Goal: Task Accomplishment & Management: Use online tool/utility

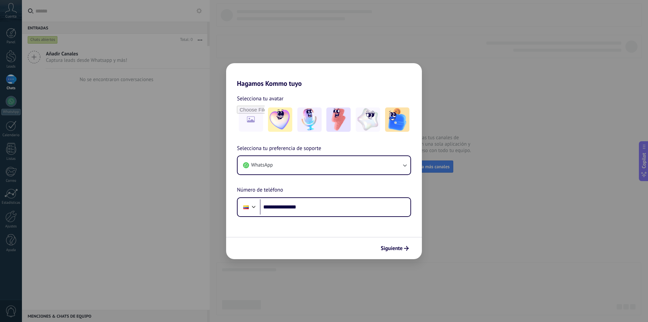
type input "**********"
click at [393, 247] on span "Siguiente" at bounding box center [392, 248] width 22 height 5
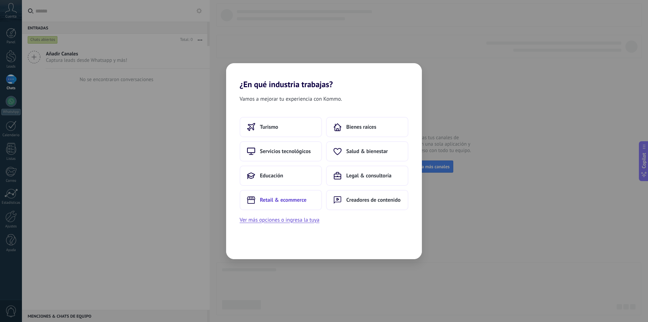
click at [297, 196] on button "Retail & ecommerce" at bounding box center [281, 200] width 82 height 20
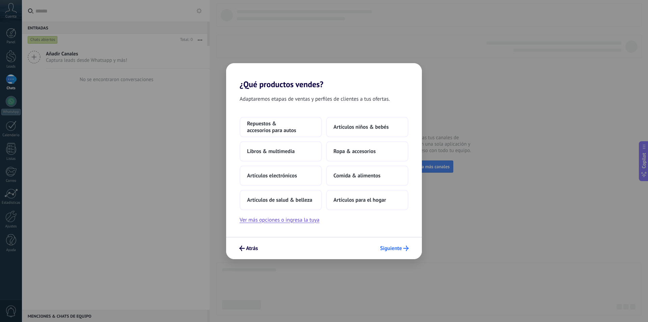
click at [400, 251] on button "Siguiente" at bounding box center [394, 247] width 35 height 11
click at [283, 196] on span "Artículos de salud & belleza" at bounding box center [279, 199] width 65 height 7
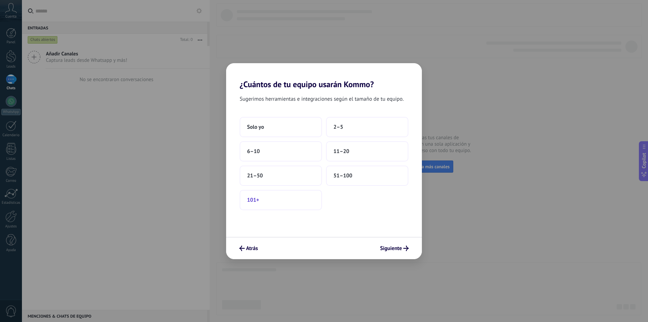
click at [300, 198] on button "101+" at bounding box center [281, 200] width 82 height 20
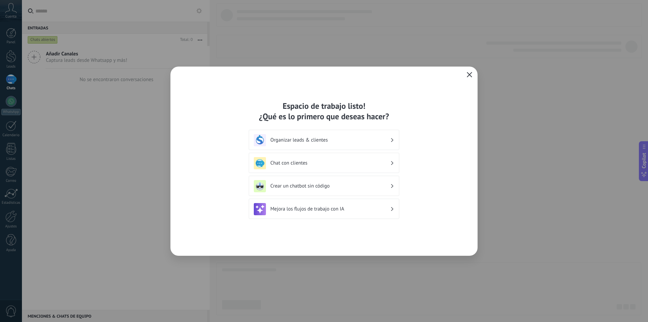
click at [466, 72] on button "button" at bounding box center [469, 74] width 9 height 9
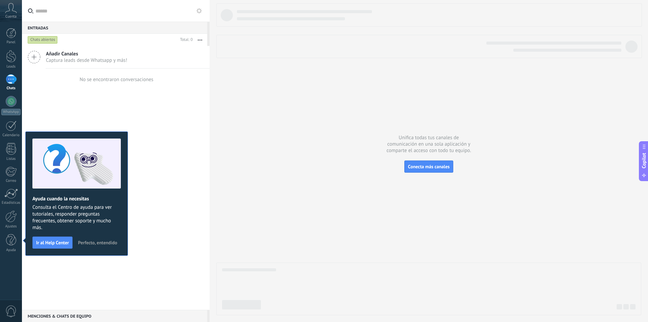
click at [434, 174] on div at bounding box center [428, 158] width 425 height 311
click at [431, 167] on span "Conecta más canales" at bounding box center [429, 166] width 42 height 6
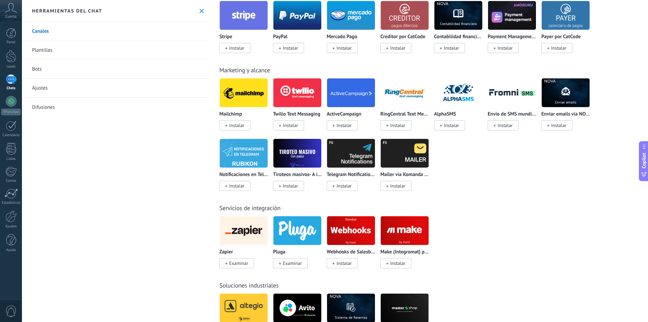
scroll to position [1114, 0]
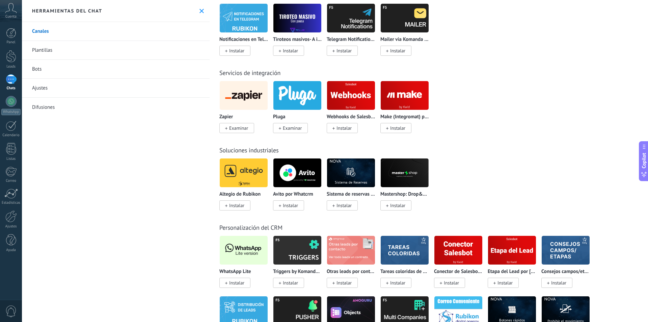
click at [238, 286] on span "Instalar" at bounding box center [234, 282] width 31 height 10
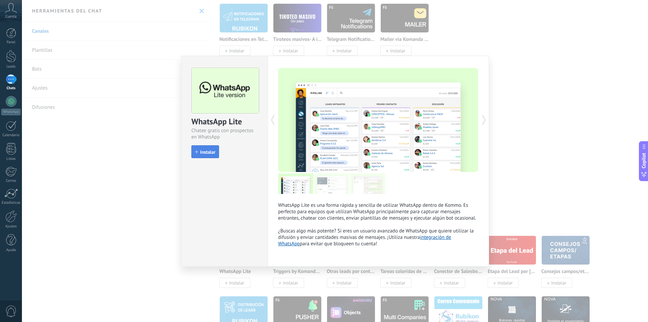
click at [210, 154] on span "Instalar" at bounding box center [207, 152] width 15 height 5
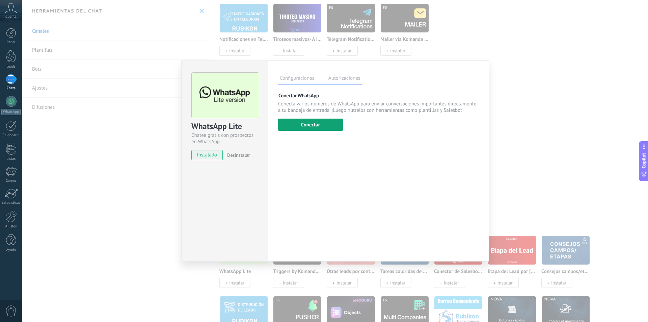
click at [305, 128] on button "Conectar" at bounding box center [310, 124] width 65 height 12
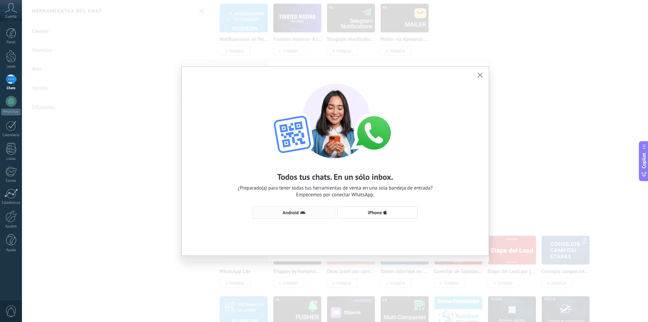
click at [329, 214] on span "Android" at bounding box center [293, 212] width 75 height 5
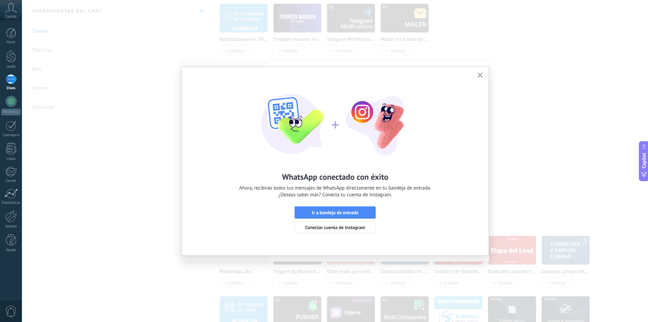
click at [481, 75] on icon "button" at bounding box center [480, 75] width 5 height 5
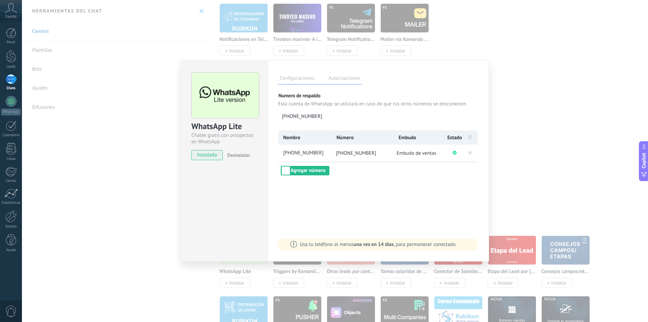
click at [128, 205] on div "WhatsApp Lite Chatee gratis con prospectos en WhatsApp instalado Desinstalar Co…" at bounding box center [335, 161] width 626 height 322
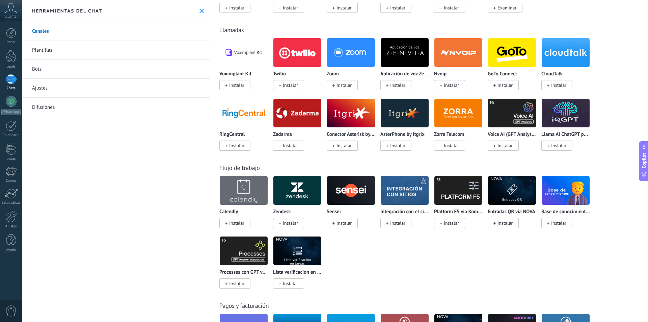
scroll to position [607, 0]
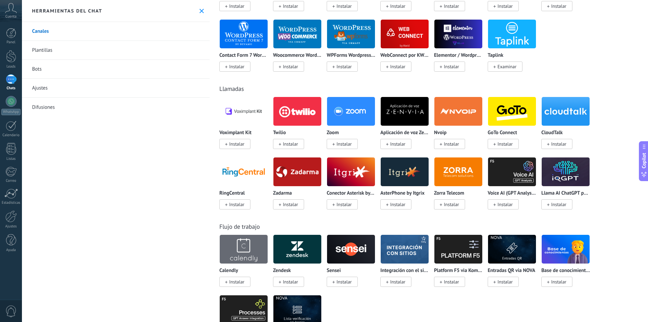
click at [71, 52] on link "Plantillas" at bounding box center [116, 50] width 188 height 19
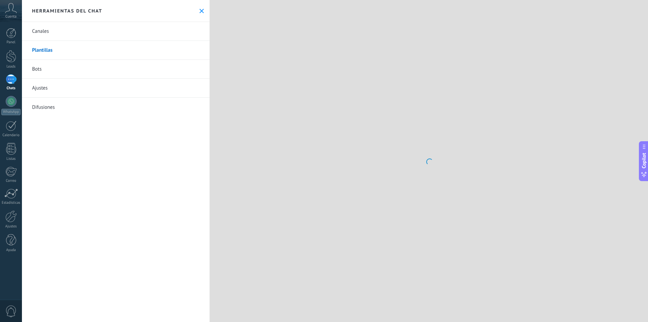
click at [73, 68] on link "Bots" at bounding box center [116, 69] width 188 height 19
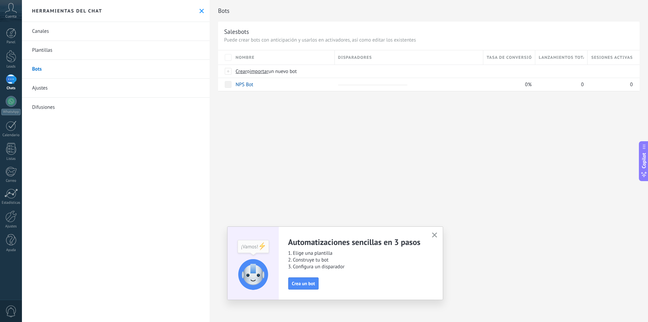
click at [77, 55] on link "Plantillas" at bounding box center [116, 50] width 188 height 19
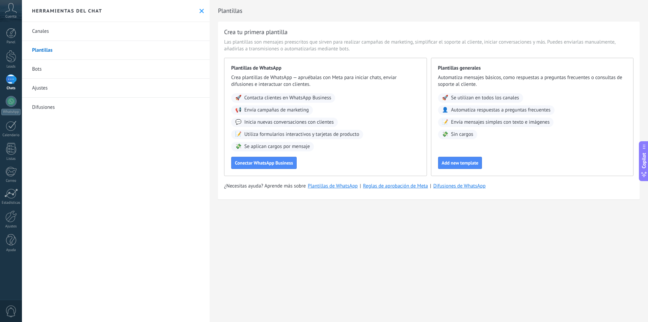
click at [69, 64] on link "Bots" at bounding box center [116, 69] width 188 height 19
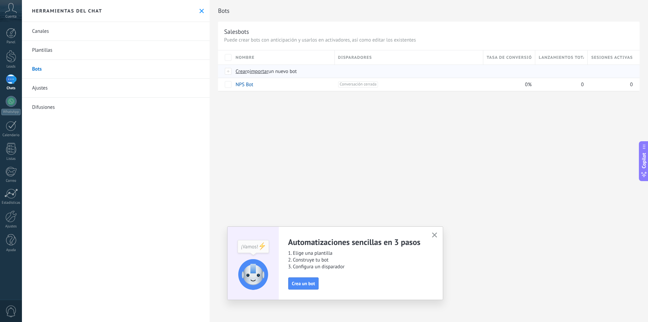
click at [238, 70] on span "Crear" at bounding box center [241, 71] width 11 height 6
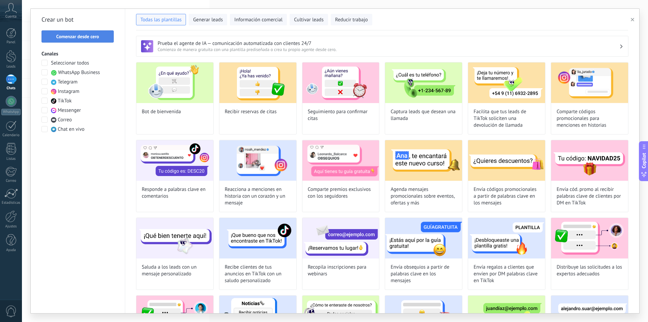
click at [73, 37] on span "Comenzar desde cero" at bounding box center [77, 36] width 43 height 5
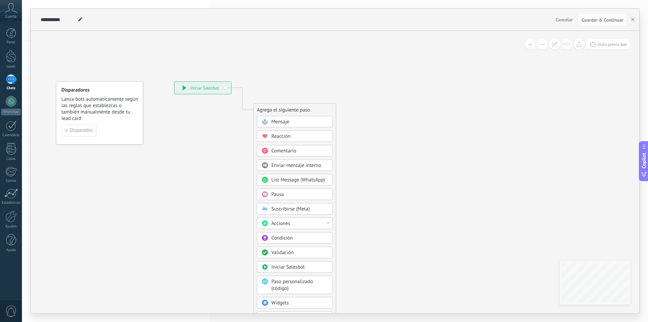
click at [268, 123] on span at bounding box center [264, 121] width 13 height 5
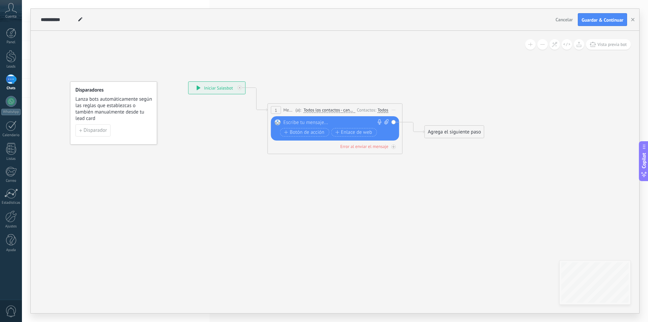
click at [385, 122] on icon at bounding box center [386, 121] width 4 height 5
click input "Subir" at bounding box center [0, 0] width 0 height 0
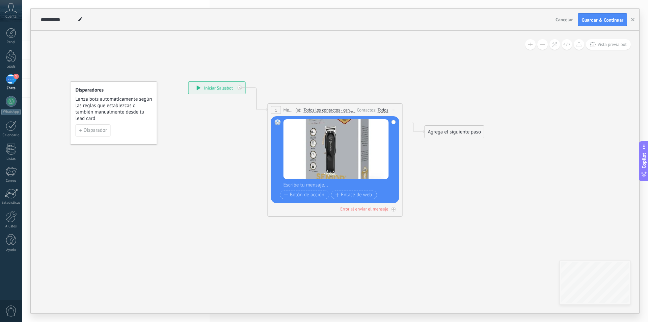
click at [309, 183] on div at bounding box center [339, 185] width 112 height 7
paste div
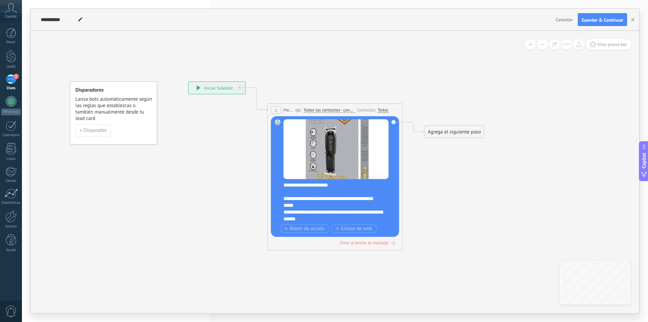
scroll to position [74, 0]
click at [314, 228] on span "Botón de acción" at bounding box center [304, 228] width 40 height 5
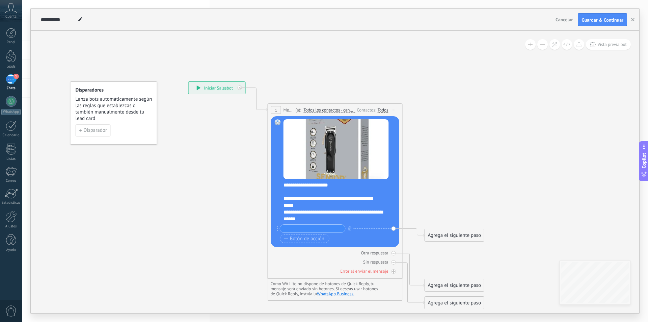
click at [314, 228] on input "text" at bounding box center [312, 228] width 65 height 8
type input "*"
click at [443, 234] on div "Agrega el siguiente paso" at bounding box center [454, 234] width 59 height 11
click at [450, 249] on span "Mensaje" at bounding box center [451, 247] width 18 height 6
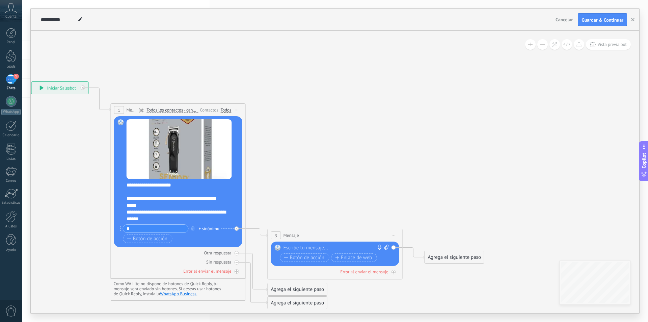
click at [318, 250] on div at bounding box center [333, 247] width 100 height 7
click at [317, 246] on div at bounding box center [333, 247] width 100 height 7
paste div
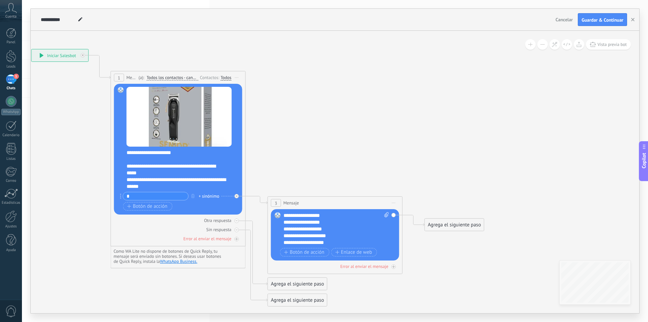
click at [300, 132] on icon at bounding box center [246, 162] width 767 height 565
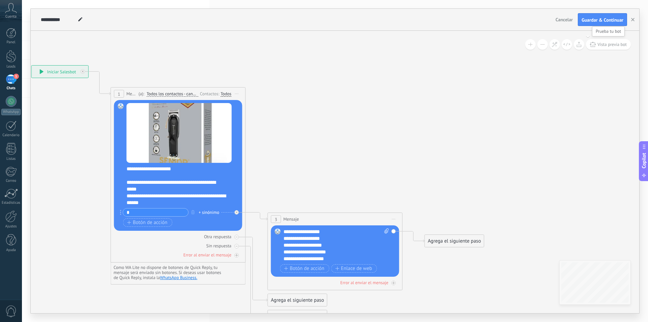
click at [611, 42] on span "Vista previa bot" at bounding box center [611, 45] width 29 height 6
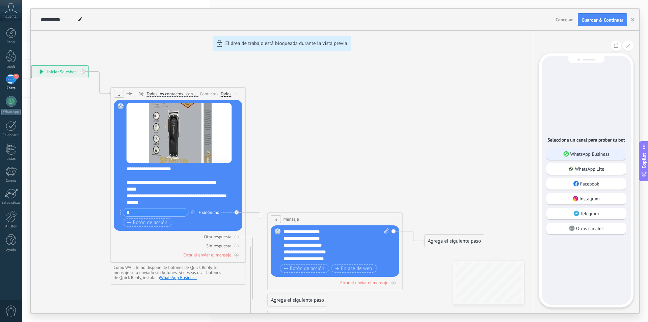
click at [597, 153] on p "WhatsApp Business" at bounding box center [589, 154] width 39 height 6
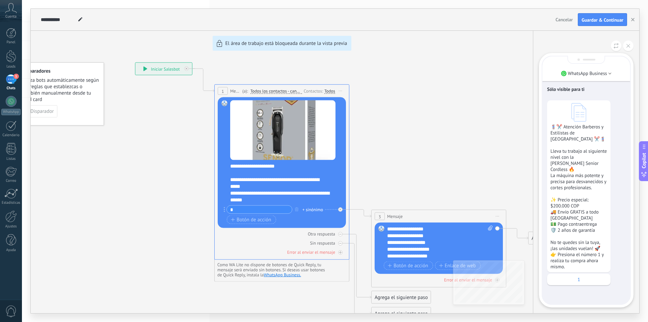
drag, startPoint x: 307, startPoint y: 169, endPoint x: 302, endPoint y: 171, distance: 5.1
click at [304, 170] on div "**********" at bounding box center [335, 161] width 608 height 304
click at [626, 45] on icon at bounding box center [628, 46] width 4 height 4
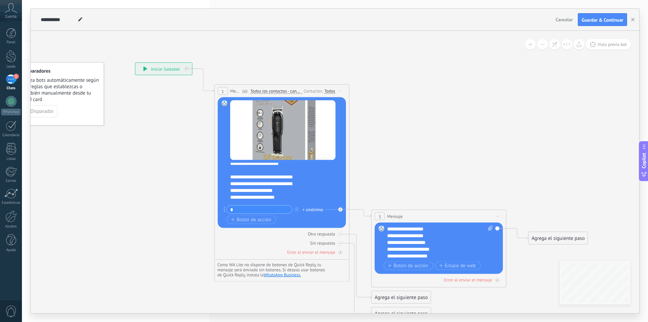
scroll to position [0, 0]
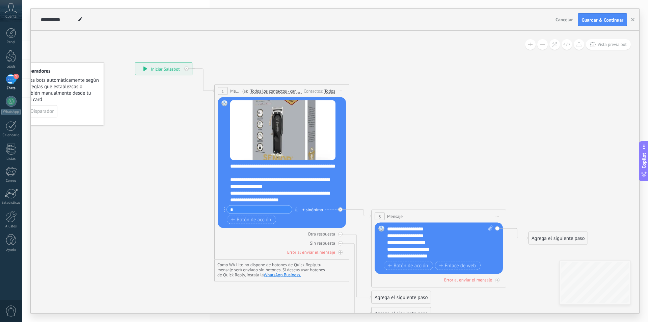
click at [265, 190] on div "**********" at bounding box center [280, 182] width 100 height 13
click at [487, 73] on icon at bounding box center [349, 176] width 767 height 565
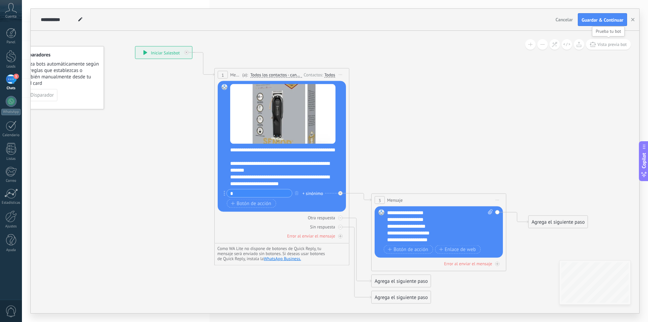
click at [613, 46] on span "Vista previa bot" at bounding box center [611, 45] width 29 height 6
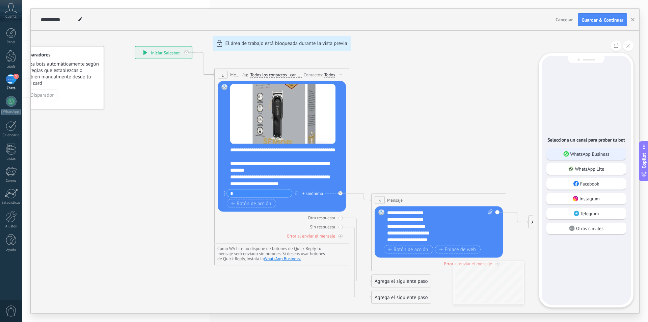
click at [610, 150] on div "WhatsApp Business" at bounding box center [586, 153] width 80 height 11
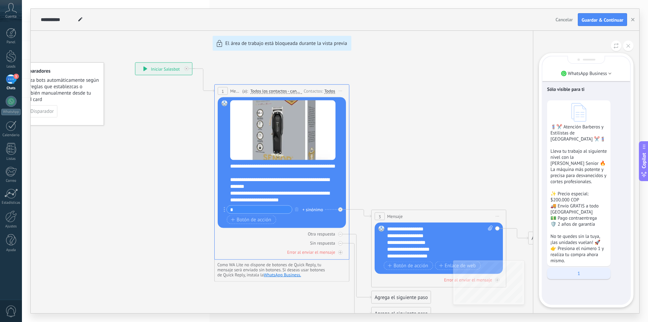
click at [574, 270] on p "1" at bounding box center [578, 273] width 57 height 6
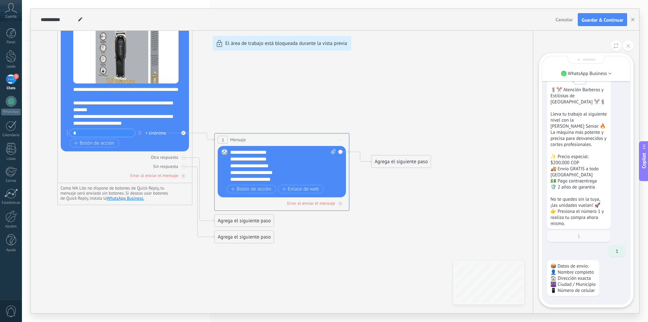
click at [283, 179] on div "**********" at bounding box center [335, 161] width 608 height 304
click at [280, 181] on div "**********" at bounding box center [335, 161] width 608 height 304
click at [274, 178] on div "**********" at bounding box center [335, 161] width 608 height 304
click at [624, 44] on button at bounding box center [628, 45] width 10 height 10
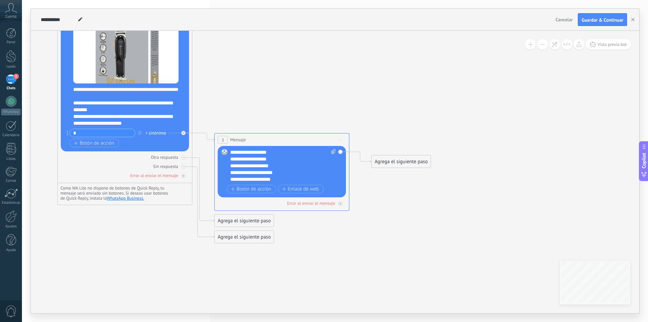
click at [276, 178] on div "**********" at bounding box center [277, 179] width 94 height 7
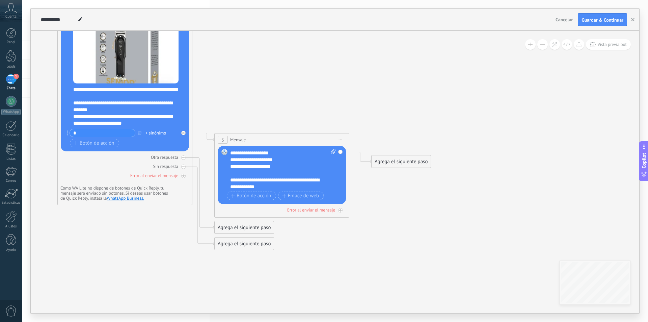
scroll to position [13, 0]
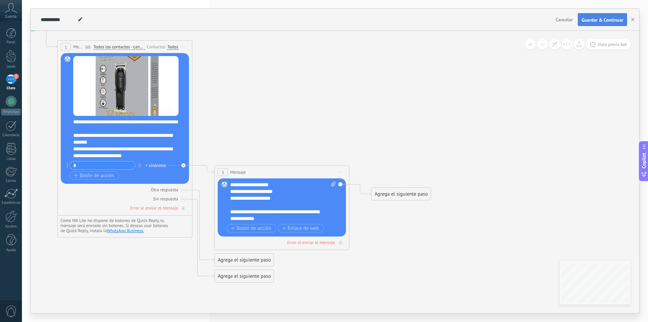
click at [600, 23] on button "Guardar & Continuar" at bounding box center [602, 19] width 49 height 13
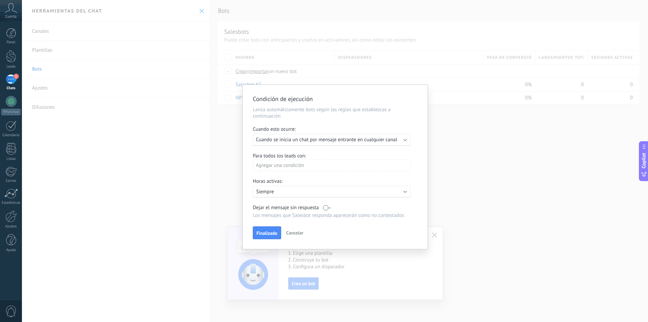
click at [177, 102] on div "Condición de ejecución Lanza automáticamente bots según las reglas que establez…" at bounding box center [335, 161] width 626 height 322
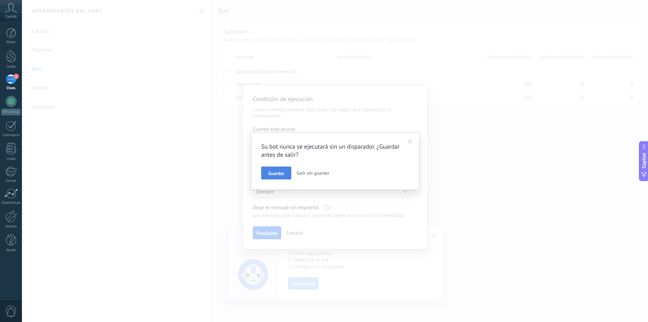
click at [282, 173] on span "Guardar" at bounding box center [276, 173] width 16 height 5
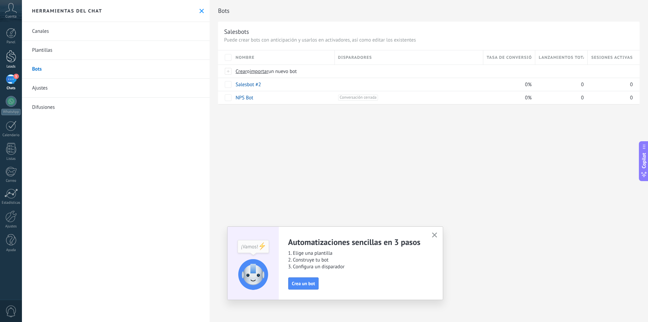
click at [13, 55] on div at bounding box center [11, 56] width 10 height 12
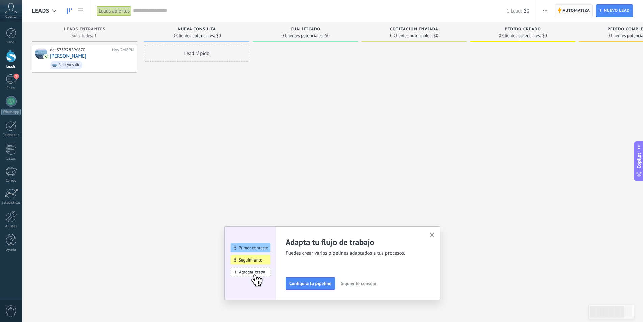
click at [585, 7] on span "Automatiza" at bounding box center [576, 11] width 27 height 12
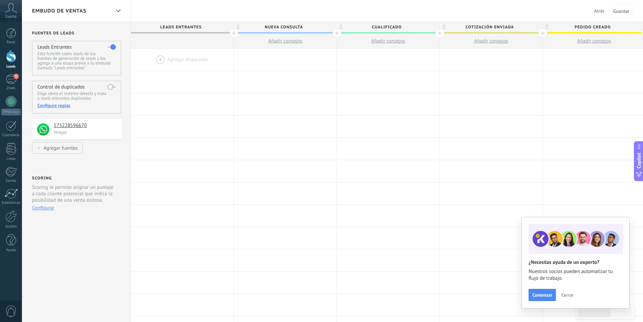
click at [171, 60] on div at bounding box center [182, 60] width 103 height 22
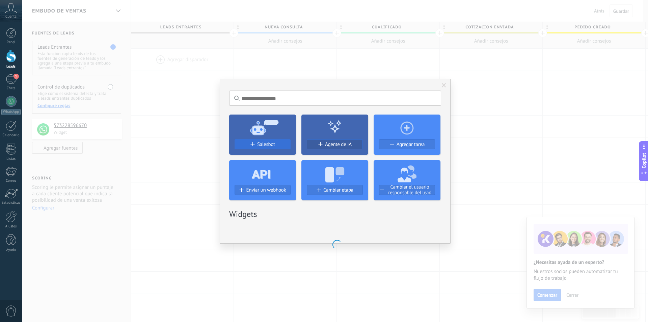
click at [250, 145] on div "Salesbot" at bounding box center [262, 144] width 55 height 6
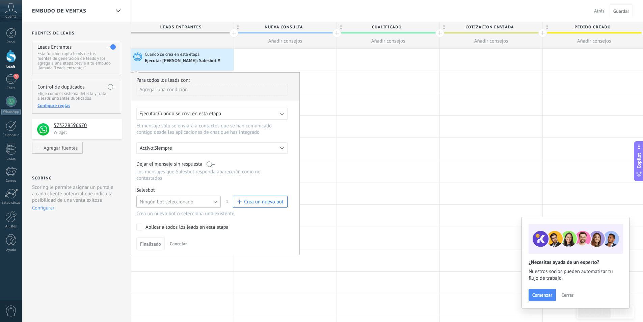
click at [169, 206] on button "Ningún bot seleccionado" at bounding box center [178, 201] width 84 height 12
click at [169, 217] on li "Salesbot #2" at bounding box center [176, 212] width 88 height 11
click at [159, 243] on span "Finalizado" at bounding box center [150, 243] width 21 height 5
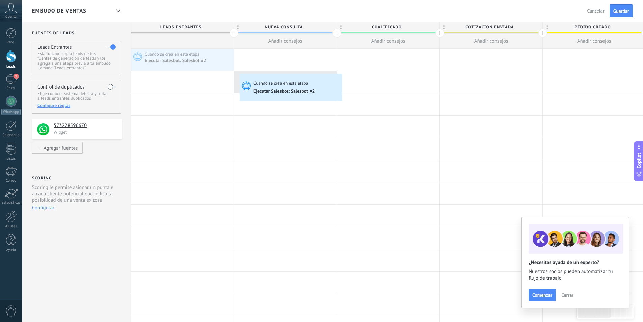
drag, startPoint x: 175, startPoint y: 58, endPoint x: 241, endPoint y: 75, distance: 68.7
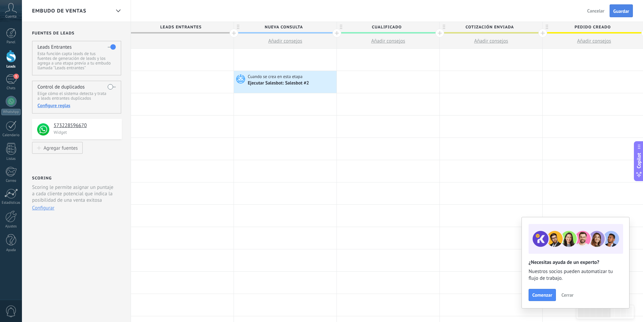
click at [625, 12] on span "Guardar" at bounding box center [621, 11] width 16 height 5
click at [10, 81] on div "1" at bounding box center [11, 79] width 11 height 10
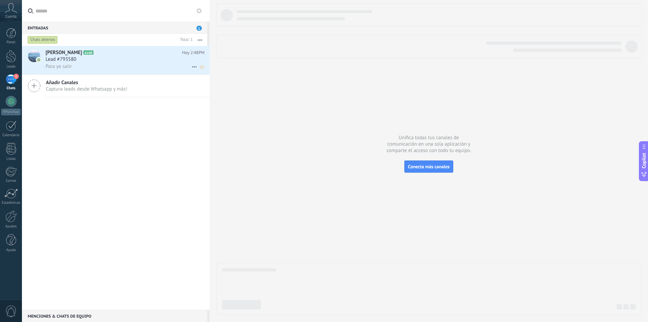
click at [71, 62] on span "Lead #793580" at bounding box center [61, 59] width 31 height 7
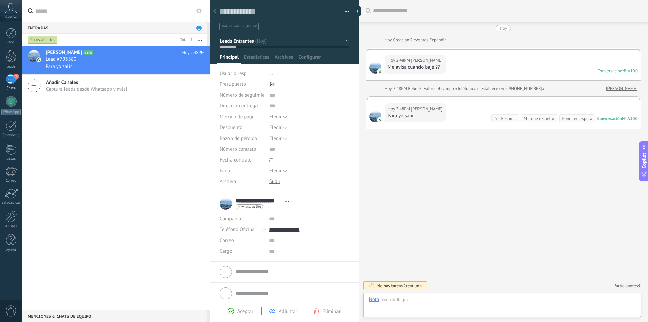
scroll to position [10, 0]
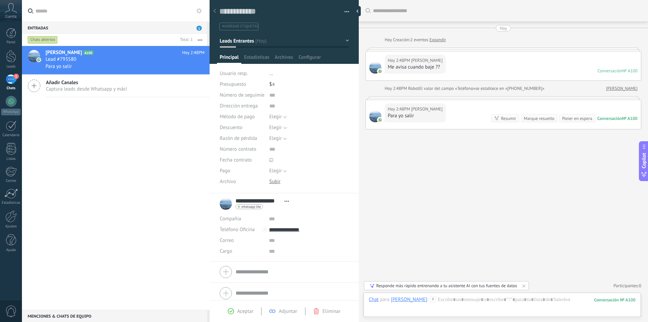
click at [250, 311] on span "Aceptar" at bounding box center [245, 311] width 16 height 6
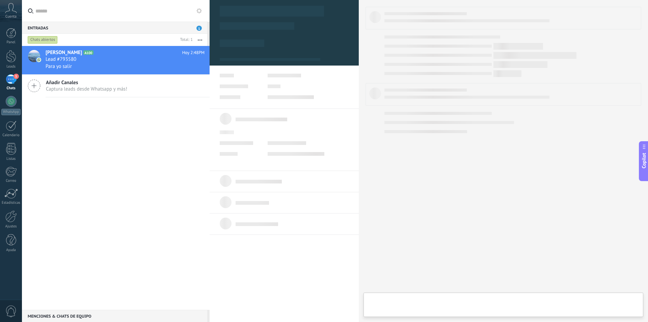
type textarea "**********"
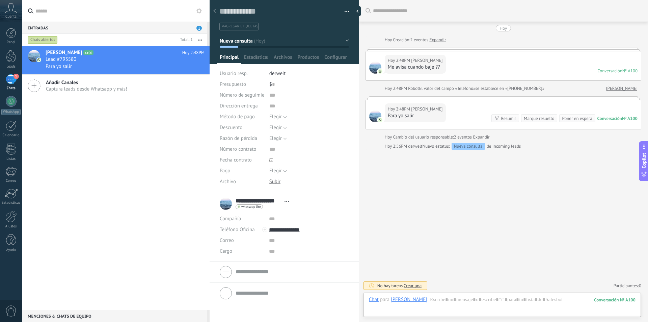
scroll to position [132, 0]
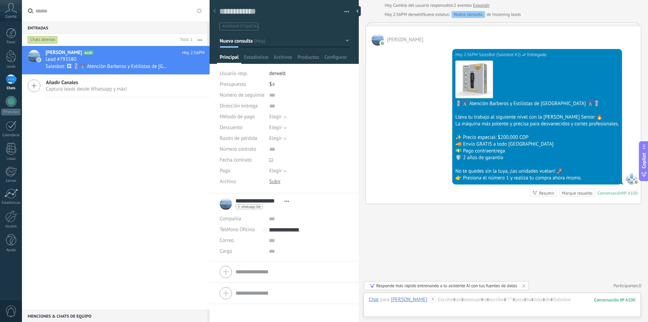
click at [597, 220] on div "Buscar Carga más [DATE] [DATE] Creación: 2 eventos Expandir [DATE] 2:48PM [PERS…" at bounding box center [503, 94] width 289 height 453
click at [8, 55] on div at bounding box center [11, 56] width 10 height 12
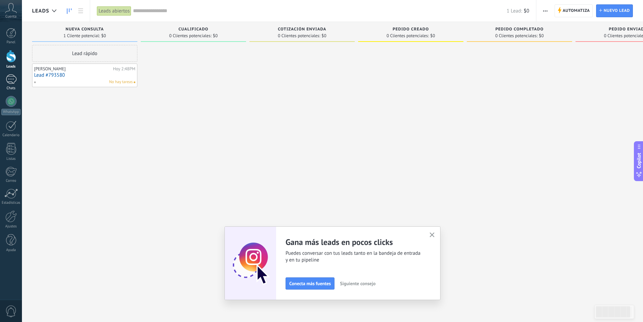
click at [11, 84] on div "1" at bounding box center [11, 79] width 11 height 10
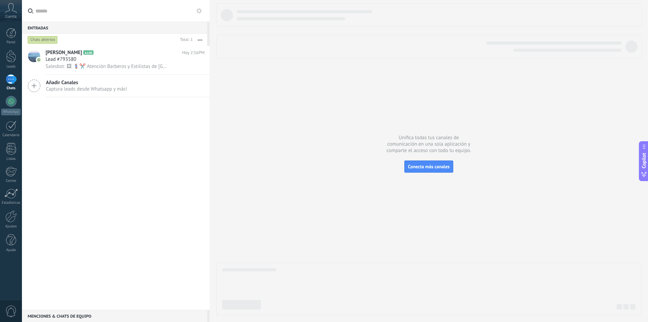
click at [198, 8] on icon at bounding box center [198, 10] width 5 height 5
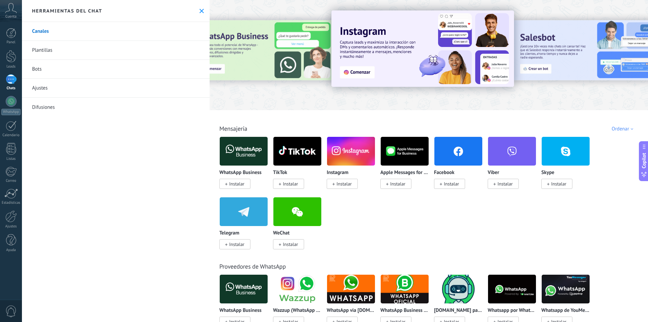
click at [95, 53] on link "Plantillas" at bounding box center [116, 50] width 188 height 19
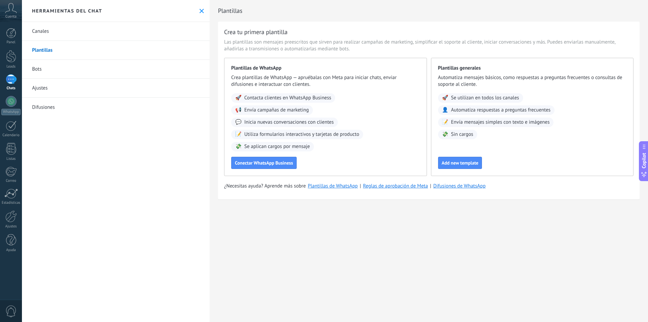
click at [94, 31] on link "Canales" at bounding box center [116, 31] width 188 height 19
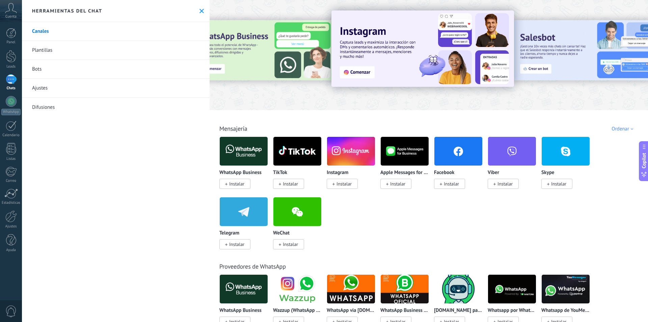
click at [73, 71] on link "Bots" at bounding box center [116, 69] width 188 height 19
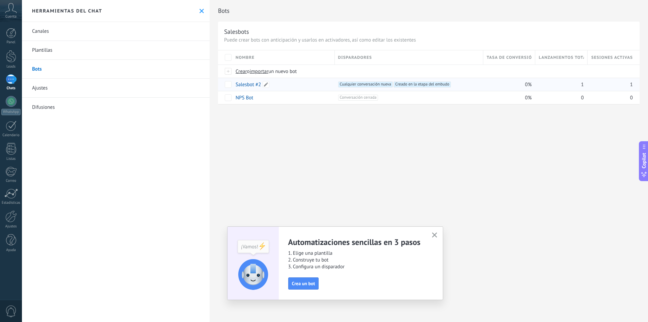
drag, startPoint x: 250, startPoint y: 77, endPoint x: 241, endPoint y: 86, distance: 12.9
click at [241, 86] on link "Salesbot #2" at bounding box center [248, 84] width 25 height 6
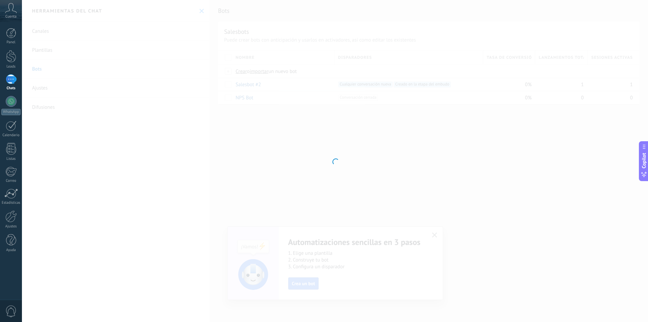
type input "**********"
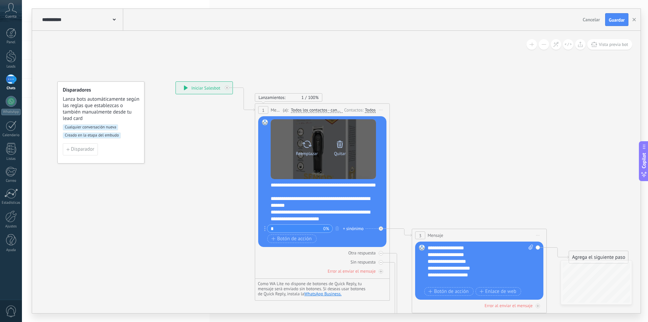
click at [326, 152] on div "Quitar" at bounding box center [340, 146] width 28 height 19
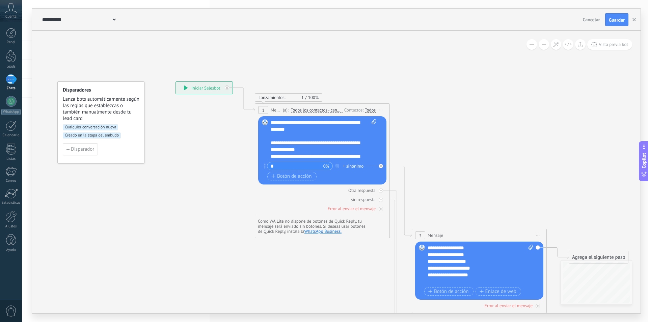
click at [371, 123] on span at bounding box center [373, 139] width 6 height 40
click input "Subir" at bounding box center [0, 0] width 0 height 0
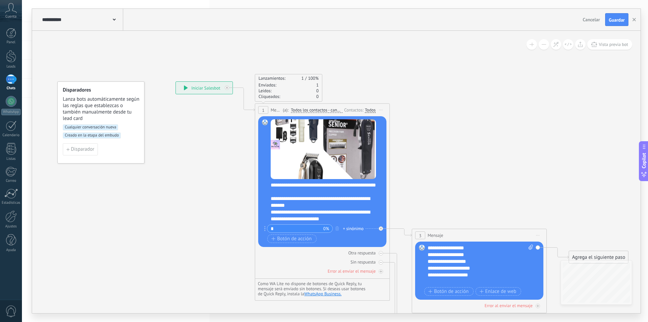
drag, startPoint x: 617, startPoint y: 19, endPoint x: 606, endPoint y: 21, distance: 11.1
click at [617, 19] on span "Guardar" at bounding box center [617, 20] width 16 height 5
click at [608, 43] on span "Vista previa bot" at bounding box center [613, 45] width 29 height 6
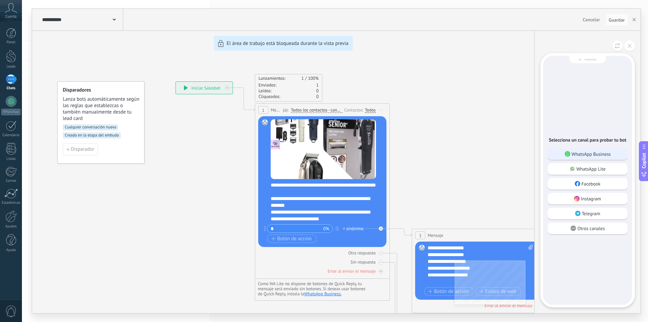
click at [599, 153] on p "WhatsApp Business" at bounding box center [591, 154] width 39 height 6
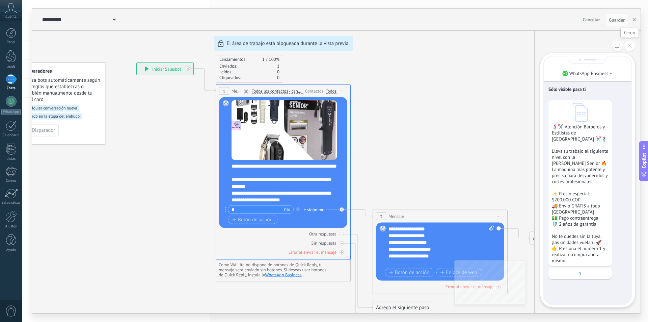
click at [629, 48] on button at bounding box center [629, 45] width 10 height 10
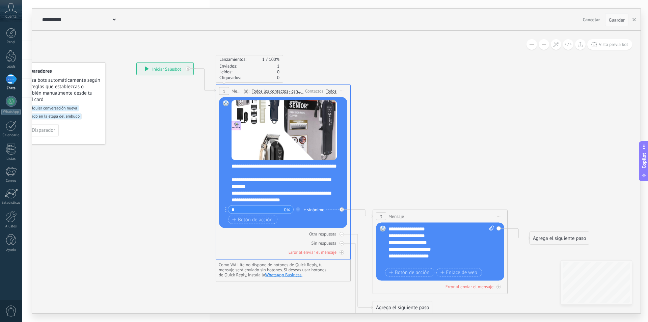
click at [617, 20] on span "Guardar" at bounding box center [617, 20] width 16 height 5
click at [616, 20] on span "Guardar" at bounding box center [617, 20] width 16 height 5
click at [622, 25] on button "Guardar" at bounding box center [616, 19] width 23 height 13
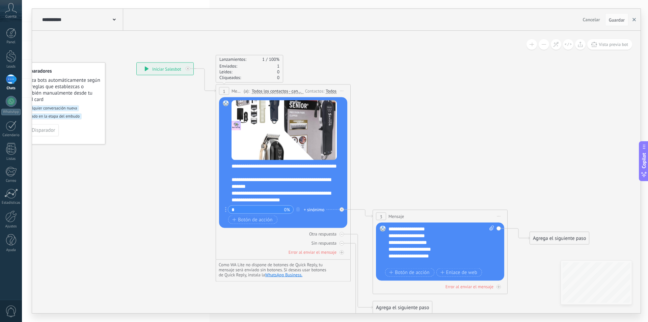
click at [635, 20] on icon "button" at bounding box center [633, 19] width 3 height 3
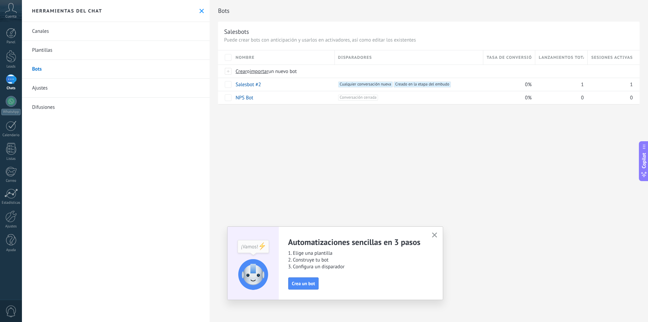
click at [75, 47] on link "Plantillas" at bounding box center [116, 50] width 188 height 19
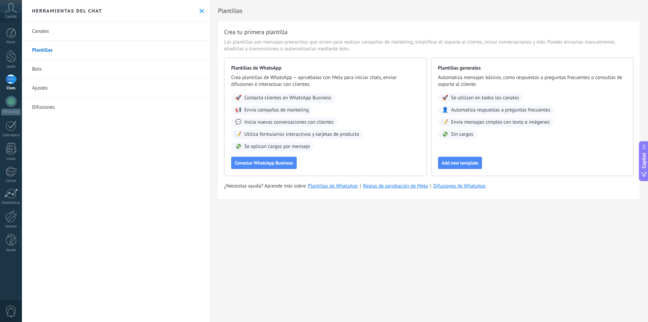
click at [71, 30] on link "Canales" at bounding box center [116, 31] width 188 height 19
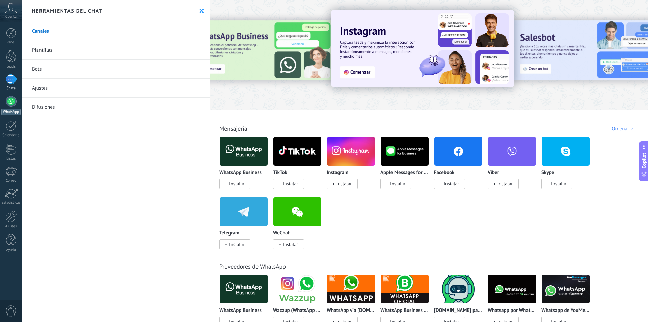
click at [15, 105] on div at bounding box center [11, 101] width 11 height 11
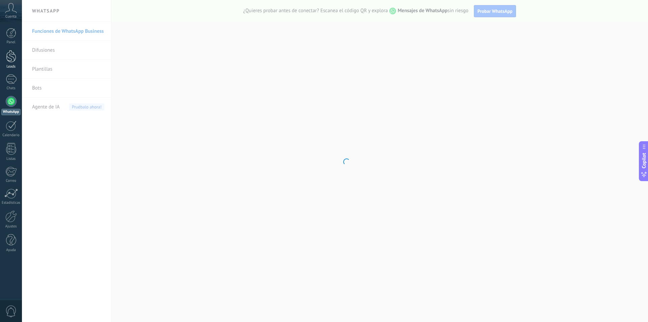
click at [10, 56] on div at bounding box center [11, 56] width 10 height 12
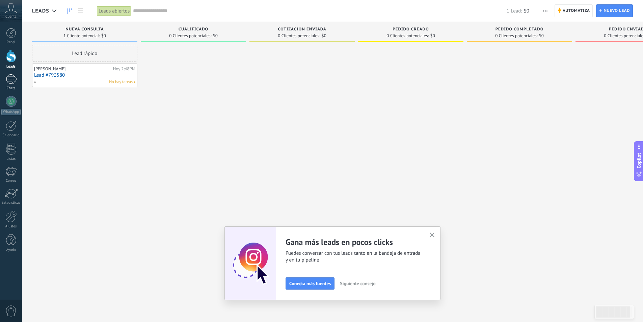
click at [8, 86] on link "1 Chats" at bounding box center [11, 82] width 22 height 16
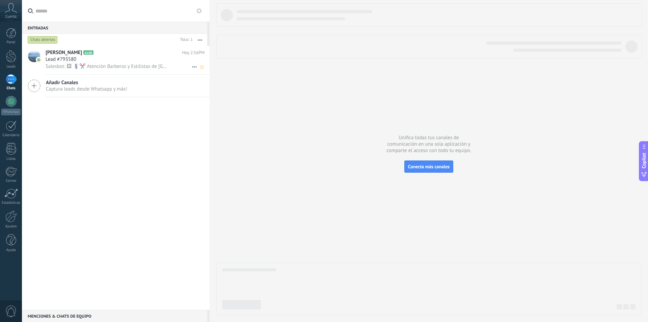
click at [71, 61] on span "Lead #793580" at bounding box center [61, 59] width 31 height 7
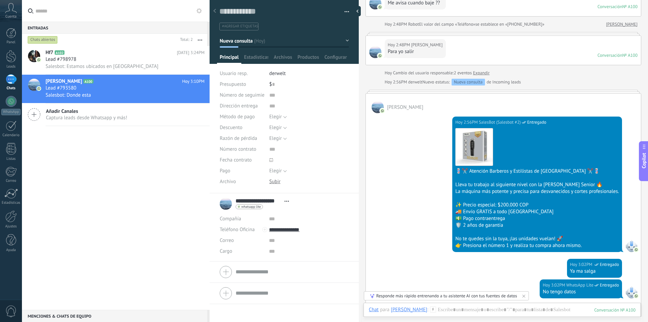
scroll to position [167, 0]
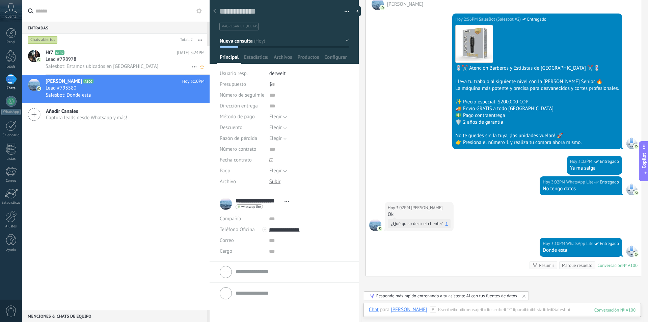
click at [70, 57] on span "Lead #798978" at bounding box center [61, 59] width 31 height 7
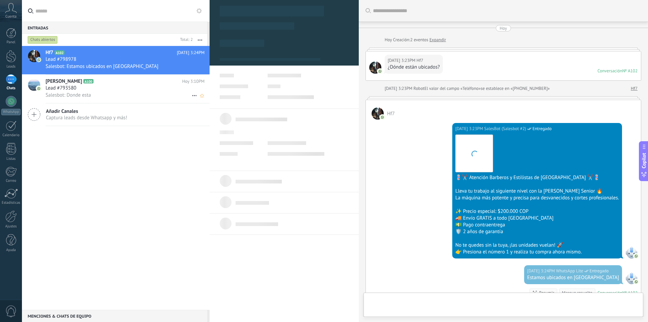
scroll to position [100, 0]
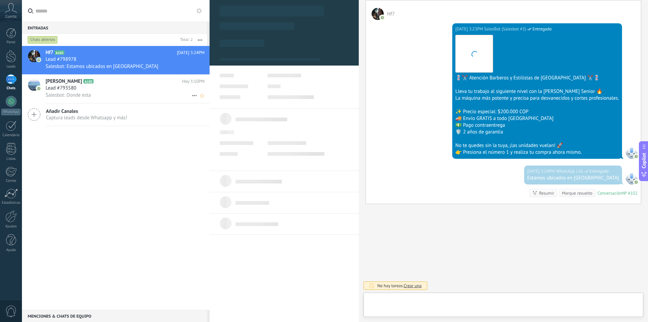
type textarea "**********"
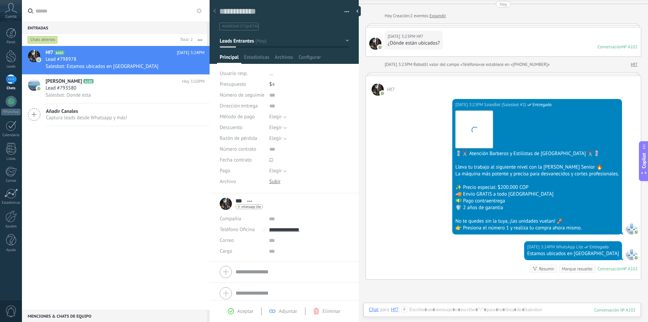
scroll to position [0, 0]
